Goal: Task Accomplishment & Management: Use online tool/utility

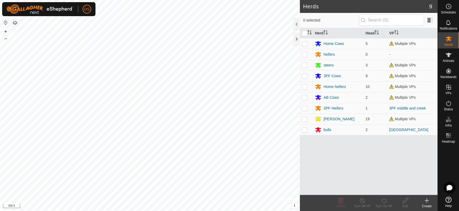
click at [0, 27] on html "DS Schedules Notifications Herds Animals Neckbands VPs Status Infra Heatmap Hel…" at bounding box center [229, 105] width 459 height 211
click at [0, 52] on html "DS Schedules Notifications Herds Animals Neckbands VPs Status Infra Heatmap Hel…" at bounding box center [229, 105] width 459 height 211
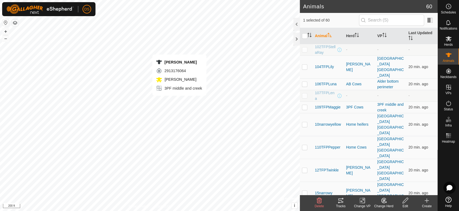
checkbox input "false"
click at [383, 200] on icon at bounding box center [384, 200] width 4 height 3
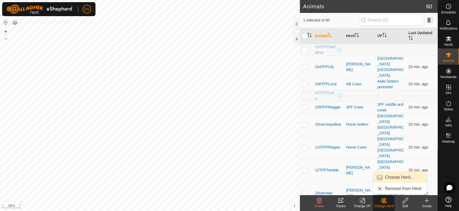
click at [387, 176] on link "Choose Herd..." at bounding box center [399, 177] width 53 height 11
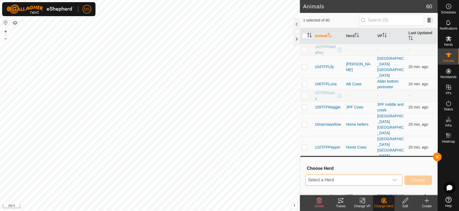
click at [335, 180] on span "Select a Herd" at bounding box center [347, 180] width 83 height 11
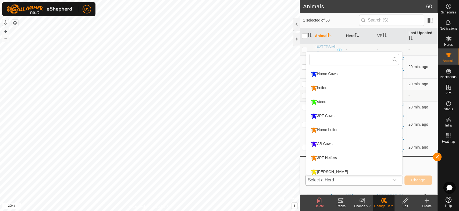
scroll to position [4, 0]
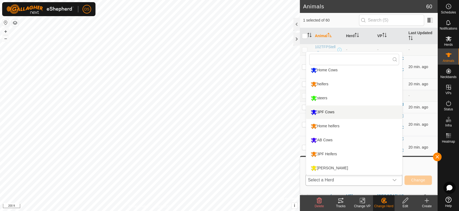
click at [322, 109] on li "3PF Cows" at bounding box center [354, 111] width 96 height 13
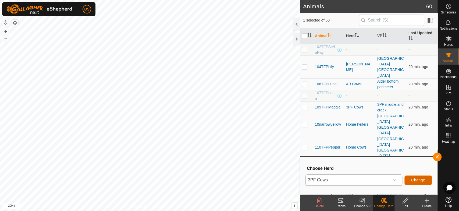
click at [415, 180] on span "Change" at bounding box center [418, 180] width 14 height 4
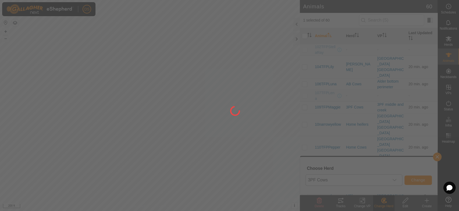
checkbox input "false"
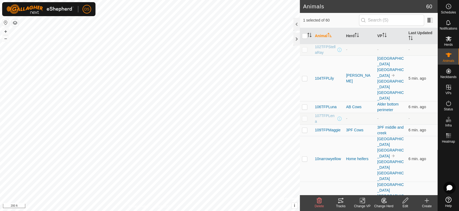
click at [383, 199] on icon at bounding box center [384, 200] width 7 height 6
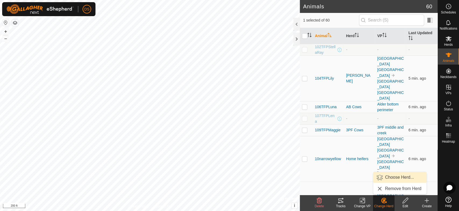
click at [388, 176] on link "Choose Herd..." at bounding box center [399, 177] width 53 height 11
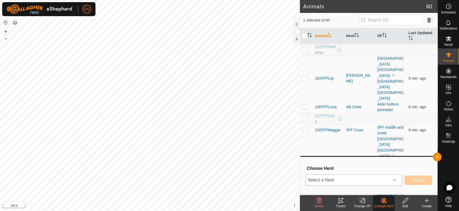
click at [358, 178] on span "Select a Herd" at bounding box center [347, 180] width 83 height 11
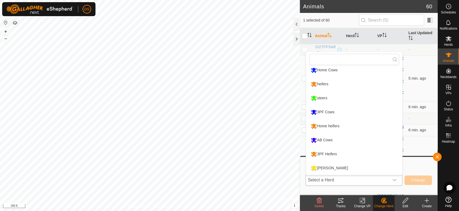
click at [318, 114] on li "3PF Cows" at bounding box center [354, 111] width 96 height 13
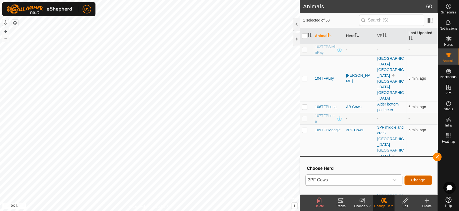
click at [421, 177] on button "Change" at bounding box center [418, 179] width 27 height 9
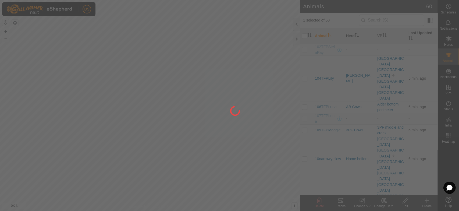
checkbox input "false"
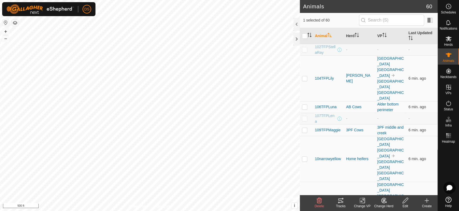
click at [384, 200] on icon at bounding box center [384, 200] width 4 height 3
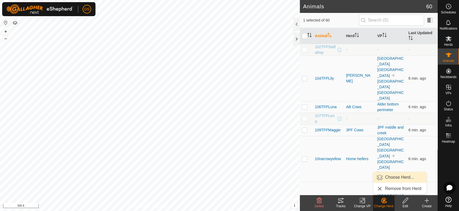
click at [386, 177] on link "Choose Herd..." at bounding box center [399, 177] width 53 height 11
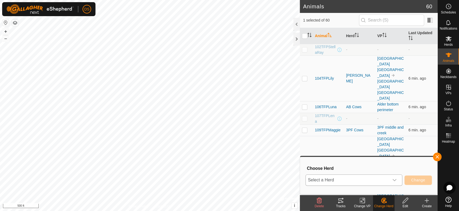
click at [335, 177] on span "Select a Herd" at bounding box center [347, 180] width 83 height 11
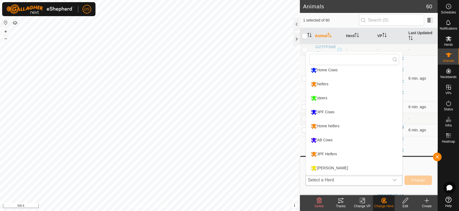
click at [328, 110] on li "3PF Cows" at bounding box center [354, 111] width 96 height 13
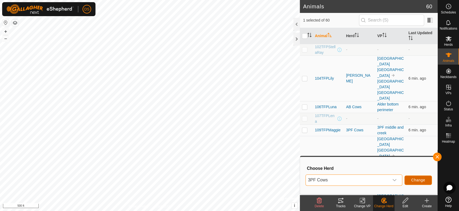
click at [409, 180] on button "Change" at bounding box center [418, 179] width 27 height 9
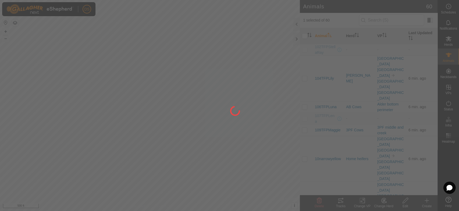
checkbox input "false"
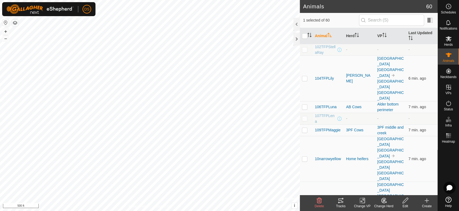
click at [383, 200] on icon at bounding box center [384, 200] width 7 height 6
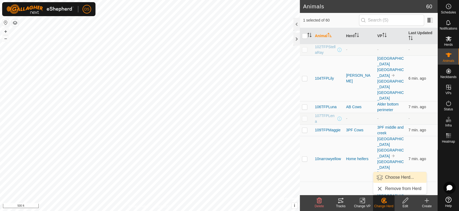
click at [391, 175] on link "Choose Herd..." at bounding box center [399, 177] width 53 height 11
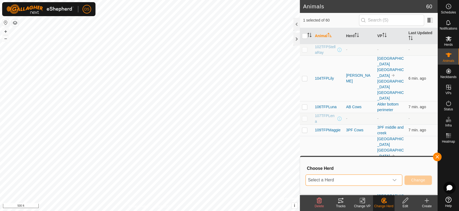
click at [334, 178] on span "Select a Herd" at bounding box center [347, 180] width 83 height 11
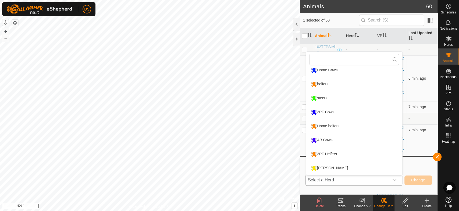
click at [321, 113] on li "3PF Cows" at bounding box center [354, 111] width 96 height 13
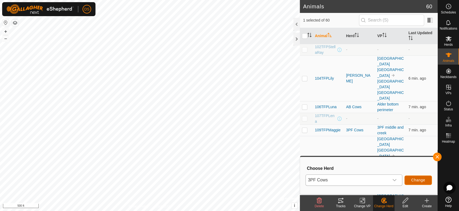
click at [414, 180] on span "Change" at bounding box center [418, 180] width 14 height 4
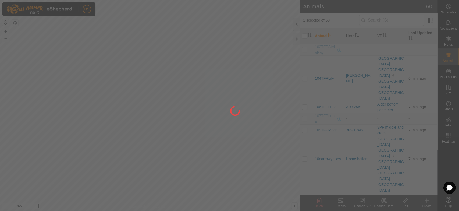
checkbox input "false"
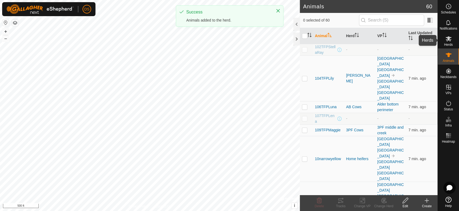
click at [447, 38] on icon at bounding box center [449, 39] width 6 height 6
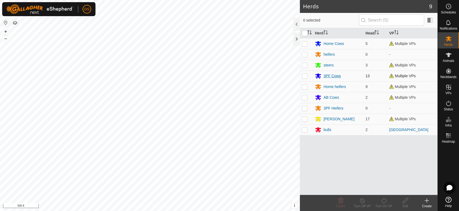
click at [326, 74] on div "3PF Cows" at bounding box center [332, 76] width 17 height 6
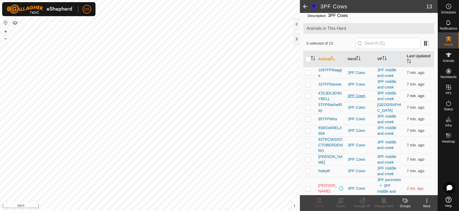
scroll to position [30, 0]
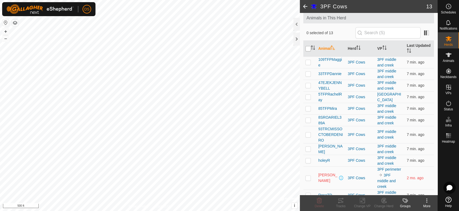
click at [308, 47] on input "checkbox" at bounding box center [308, 48] width 5 height 5
checkbox input "true"
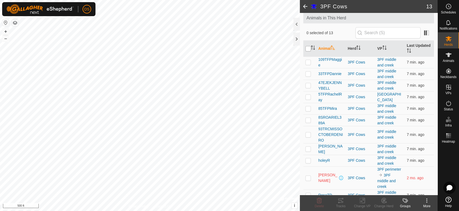
checkbox input "true"
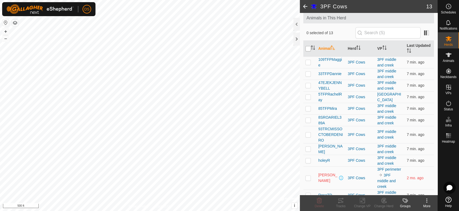
checkbox input "true"
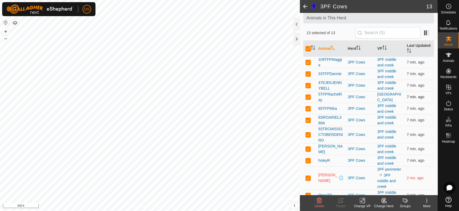
click at [307, 96] on p-checkbox at bounding box center [308, 97] width 5 height 4
checkbox input "false"
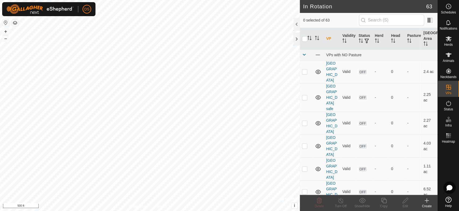
checkbox input "true"
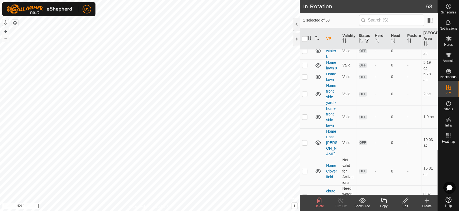
scroll to position [837, 0]
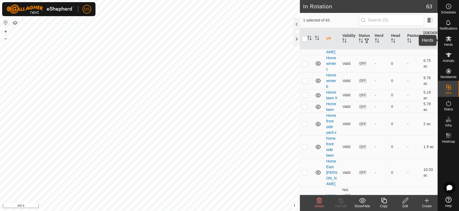
click at [447, 40] on icon at bounding box center [449, 38] width 6 height 5
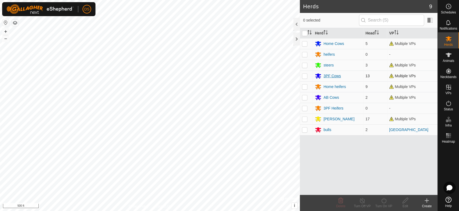
click at [332, 74] on div "3PF Cows" at bounding box center [332, 76] width 17 height 6
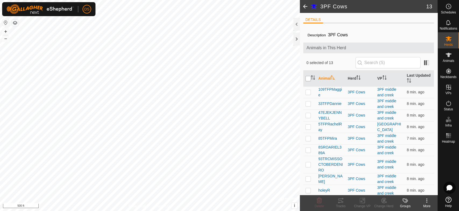
click at [307, 78] on input "checkbox" at bounding box center [308, 78] width 5 height 5
checkbox input "true"
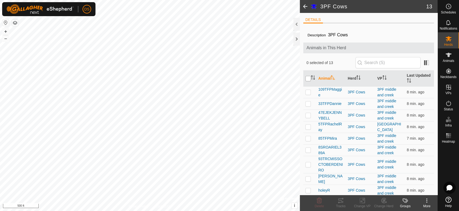
checkbox input "true"
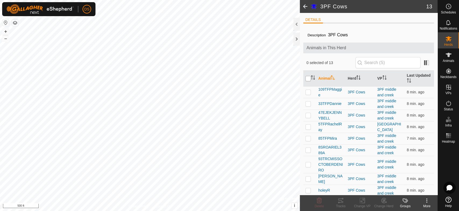
checkbox input "true"
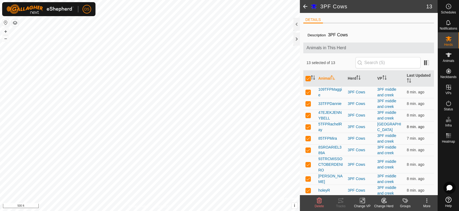
click at [308, 127] on p-checkbox at bounding box center [308, 127] width 5 height 4
checkbox input "false"
click at [362, 199] on icon at bounding box center [362, 200] width 7 height 6
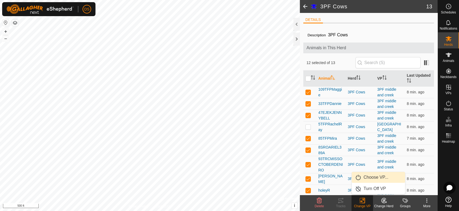
click at [369, 177] on link "Choose VP..." at bounding box center [378, 177] width 53 height 11
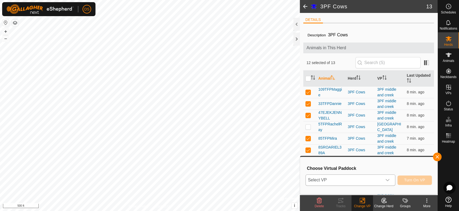
click at [357, 179] on span "Select VP" at bounding box center [344, 180] width 76 height 11
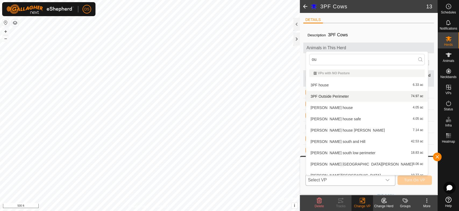
type input "ou"
click at [341, 94] on li "3PF Outside Perimeter 74.97 ac" at bounding box center [367, 96] width 122 height 11
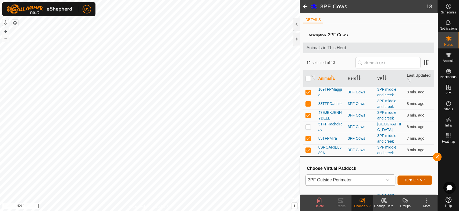
click at [415, 179] on span "Turn On VP" at bounding box center [414, 180] width 21 height 4
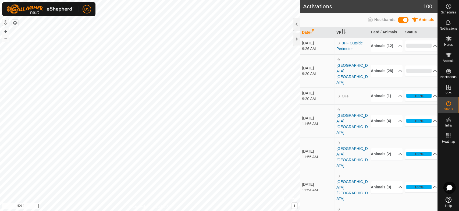
click at [341, 211] on html "DS Schedules Notifications Herds Animals Neckbands VPs Status Infra Heatmap Hel…" at bounding box center [229, 105] width 459 height 211
